Goal: Task Accomplishment & Management: Use online tool/utility

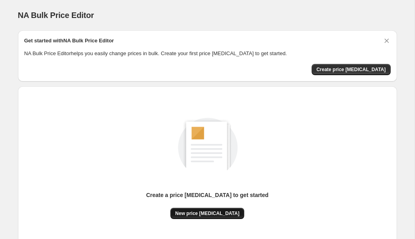
click at [212, 216] on button "New price change job" at bounding box center [208, 213] width 74 height 11
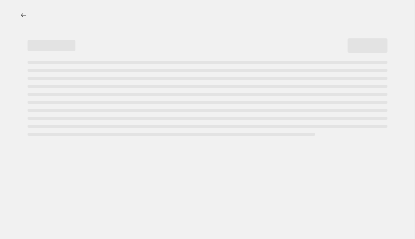
select select "percentage"
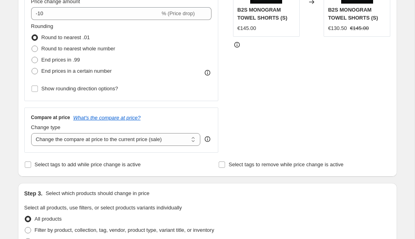
scroll to position [179, 0]
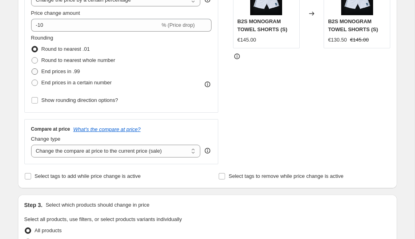
click at [64, 74] on span "End prices in .99" at bounding box center [61, 71] width 39 height 8
click at [32, 69] on input "End prices in .99" at bounding box center [32, 68] width 0 height 0
radio input "true"
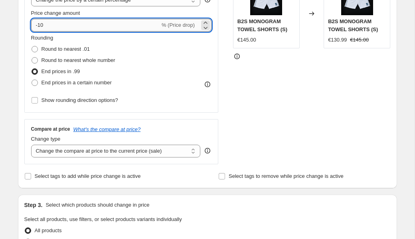
drag, startPoint x: 64, startPoint y: 24, endPoint x: 37, endPoint y: 26, distance: 26.8
click at [37, 26] on input "-10" at bounding box center [95, 25] width 129 height 13
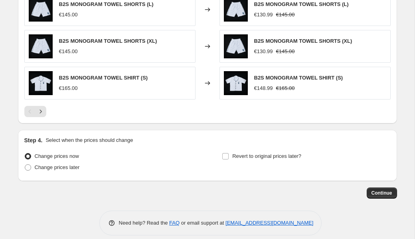
scroll to position [560, 0]
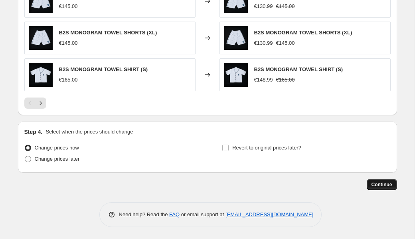
type input "-65"
click at [385, 186] on span "Continue" at bounding box center [382, 184] width 21 height 6
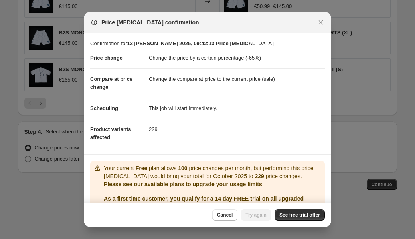
scroll to position [40, 0]
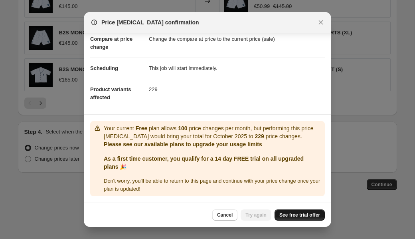
click at [289, 213] on span "See free trial offer" at bounding box center [300, 215] width 41 height 6
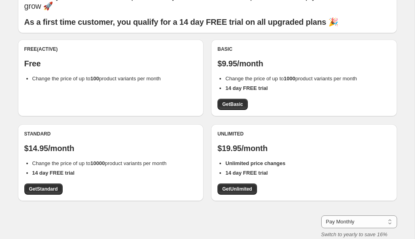
scroll to position [46, 0]
click at [235, 185] on span "Get Unlimited" at bounding box center [237, 188] width 30 height 6
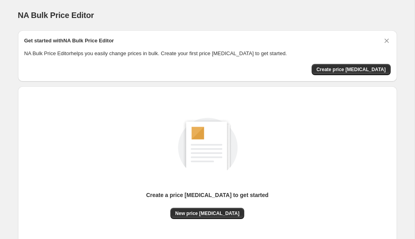
click at [211, 219] on div "Create a price change job to get started New price change job" at bounding box center [207, 169] width 367 height 152
click at [212, 210] on button "New price change job" at bounding box center [208, 213] width 74 height 11
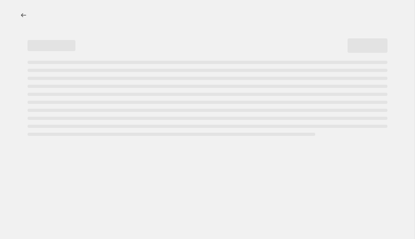
select select "percentage"
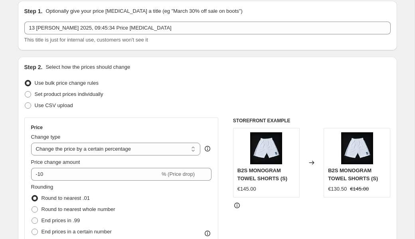
scroll to position [40, 0]
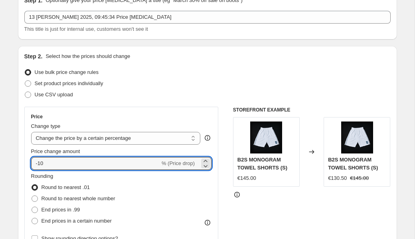
drag, startPoint x: 114, startPoint y: 166, endPoint x: -81, endPoint y: 150, distance: 195.6
click at [0, 150] on html "Home Settings Plans Skip to content Create new price change job. This page is r…" at bounding box center [207, 79] width 415 height 239
type input "65"
click at [27, 82] on span at bounding box center [28, 83] width 6 height 6
click at [25, 81] on input "Set product prices individually" at bounding box center [25, 80] width 0 height 0
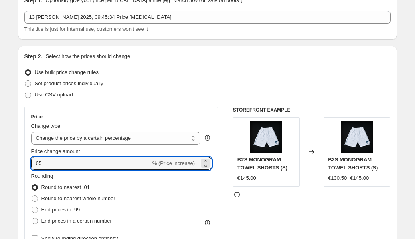
radio input "true"
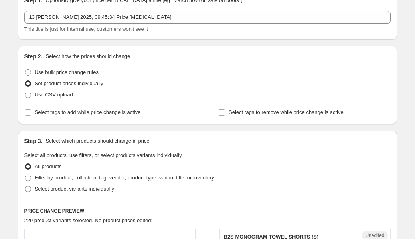
click at [30, 72] on span at bounding box center [28, 72] width 6 height 6
click at [25, 69] on input "Use bulk price change rules" at bounding box center [25, 69] width 0 height 0
radio input "true"
select select "percentage"
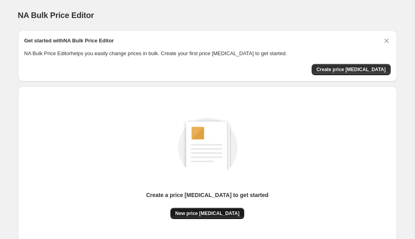
click at [201, 216] on span "New price change job" at bounding box center [207, 213] width 64 height 6
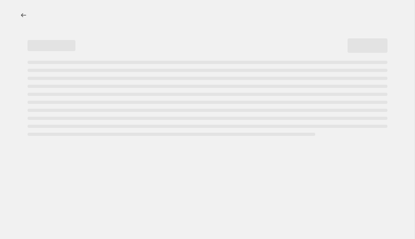
select select "percentage"
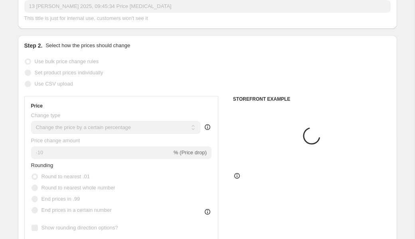
scroll to position [78, 0]
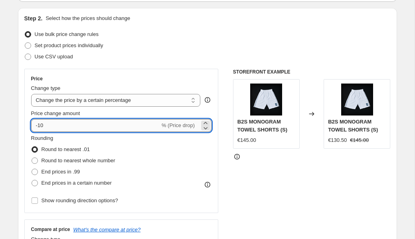
click at [73, 125] on input "-10" at bounding box center [95, 125] width 129 height 13
type input "-1"
type input "-65"
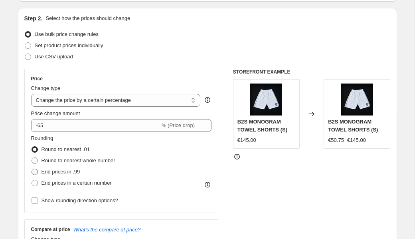
click at [50, 173] on span "End prices in .99" at bounding box center [61, 172] width 39 height 6
click at [32, 169] on input "End prices in .99" at bounding box center [32, 169] width 0 height 0
radio input "true"
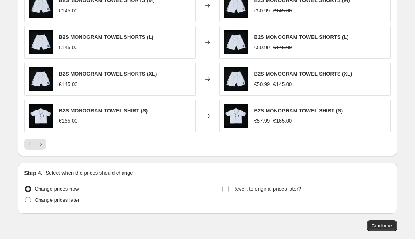
scroll to position [560, 0]
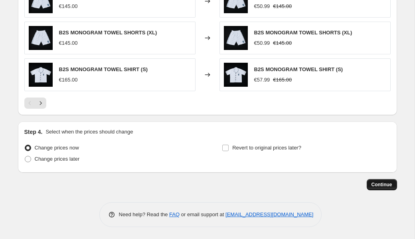
click at [375, 181] on button "Continue" at bounding box center [382, 184] width 30 height 11
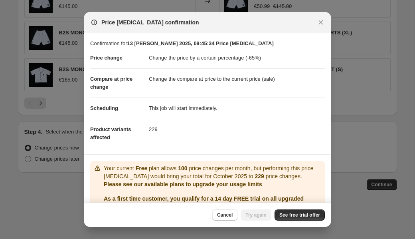
scroll to position [40, 0]
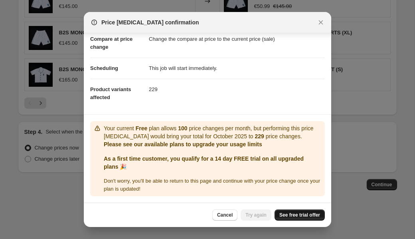
click at [285, 210] on link "See free trial offer" at bounding box center [300, 214] width 50 height 11
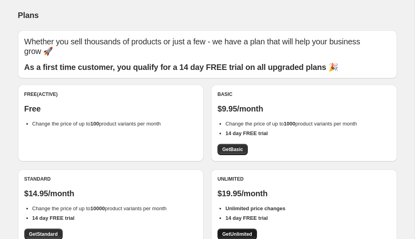
click at [238, 231] on span "Get Unlimited" at bounding box center [237, 234] width 30 height 6
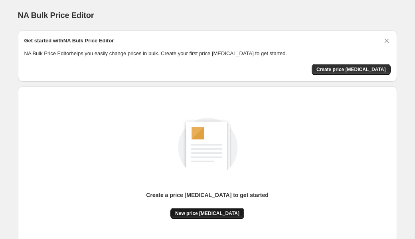
click at [206, 217] on button "New price [MEDICAL_DATA]" at bounding box center [208, 213] width 74 height 11
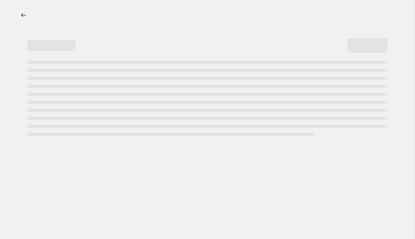
select select "percentage"
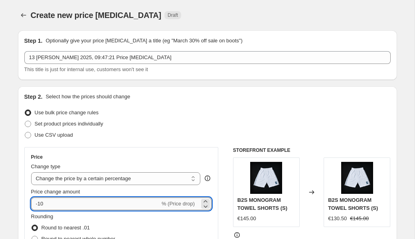
click at [92, 203] on input "-10" at bounding box center [95, 203] width 129 height 13
type input "-1"
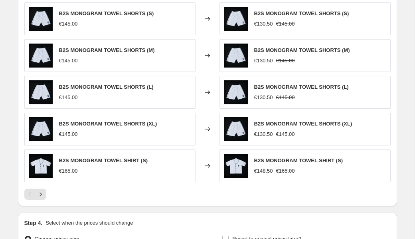
scroll to position [560, 0]
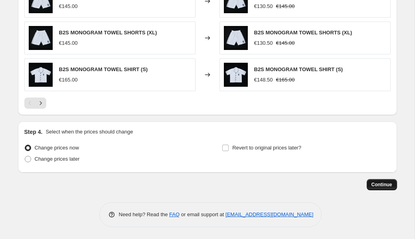
type input "-65"
click at [382, 182] on span "Continue" at bounding box center [382, 184] width 21 height 6
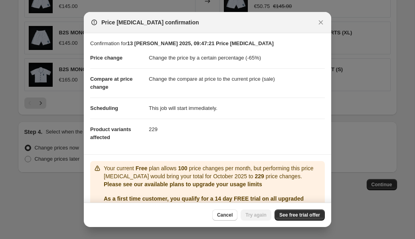
scroll to position [40, 0]
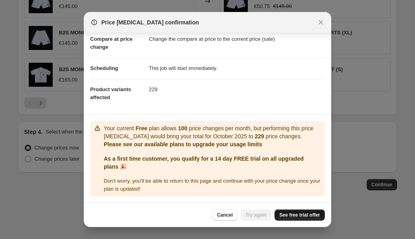
click at [290, 209] on link "See free trial offer" at bounding box center [300, 214] width 50 height 11
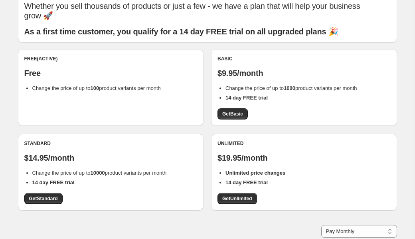
scroll to position [60, 0]
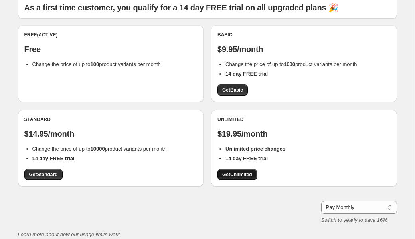
click at [228, 171] on span "Get Unlimited" at bounding box center [237, 174] width 30 height 6
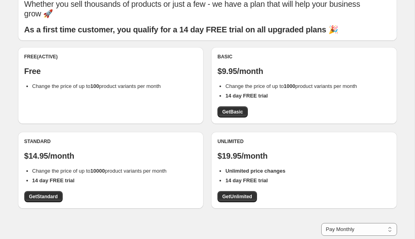
scroll to position [47, 0]
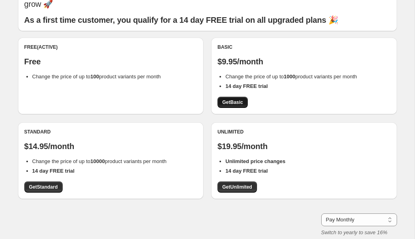
click at [236, 99] on span "Get Basic" at bounding box center [232, 102] width 21 height 6
